Goal: Task Accomplishment & Management: Complete application form

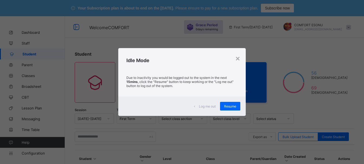
scroll to position [205, 0]
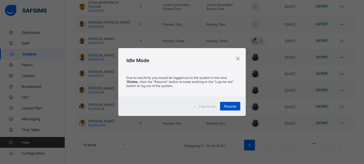
click at [227, 107] on span "Resume" at bounding box center [230, 106] width 12 height 4
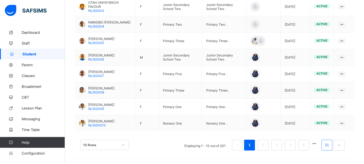
click at [332, 140] on li "21" at bounding box center [326, 145] width 11 height 11
click at [328, 144] on link "21" at bounding box center [326, 145] width 7 height 7
click at [330, 147] on link "21" at bounding box center [326, 145] width 7 height 7
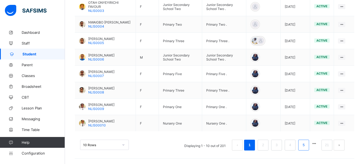
click at [306, 143] on link "5" at bounding box center [303, 145] width 5 height 7
click at [329, 149] on link "21" at bounding box center [326, 145] width 7 height 7
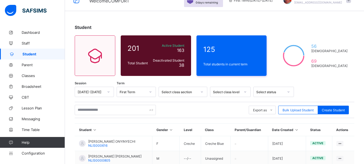
scroll to position [76, 0]
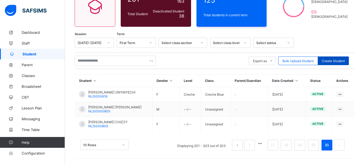
click at [345, 61] on span "Create Student" at bounding box center [333, 61] width 23 height 4
select select "**"
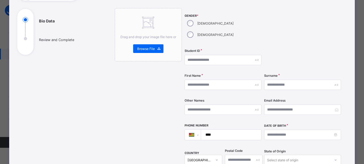
scroll to position [0, 0]
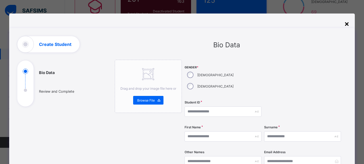
click at [348, 22] on div "×" at bounding box center [346, 23] width 5 height 9
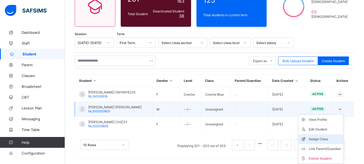
click at [318, 139] on div "Assign Class" at bounding box center [325, 139] width 32 height 5
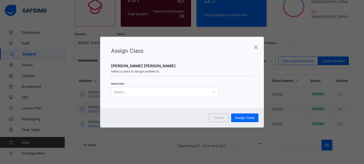
click at [224, 137] on div "× Assign Class [PERSON_NAME] [PERSON_NAME] Select a class to assign student to …" at bounding box center [182, 82] width 364 height 164
click at [156, 91] on div "Select..." at bounding box center [159, 92] width 97 height 8
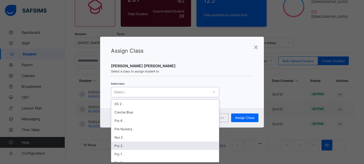
click at [121, 146] on div "Pry 2 ." at bounding box center [165, 146] width 108 height 8
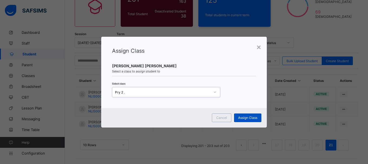
click at [250, 119] on span "Assign Class" at bounding box center [247, 118] width 19 height 4
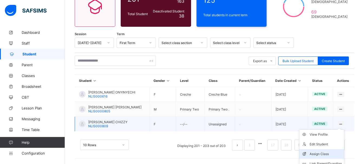
click at [324, 152] on div "Assign Class" at bounding box center [326, 154] width 32 height 5
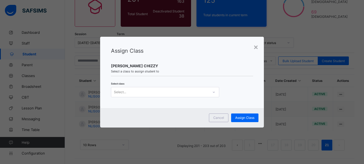
click at [170, 94] on div "Select..." at bounding box center [159, 92] width 97 height 8
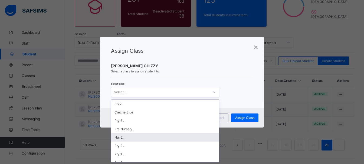
click at [116, 139] on div "Nur 2 ." at bounding box center [165, 137] width 108 height 8
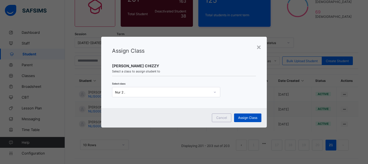
click at [244, 118] on span "Assign Class" at bounding box center [247, 118] width 19 height 4
